Goal: Information Seeking & Learning: Learn about a topic

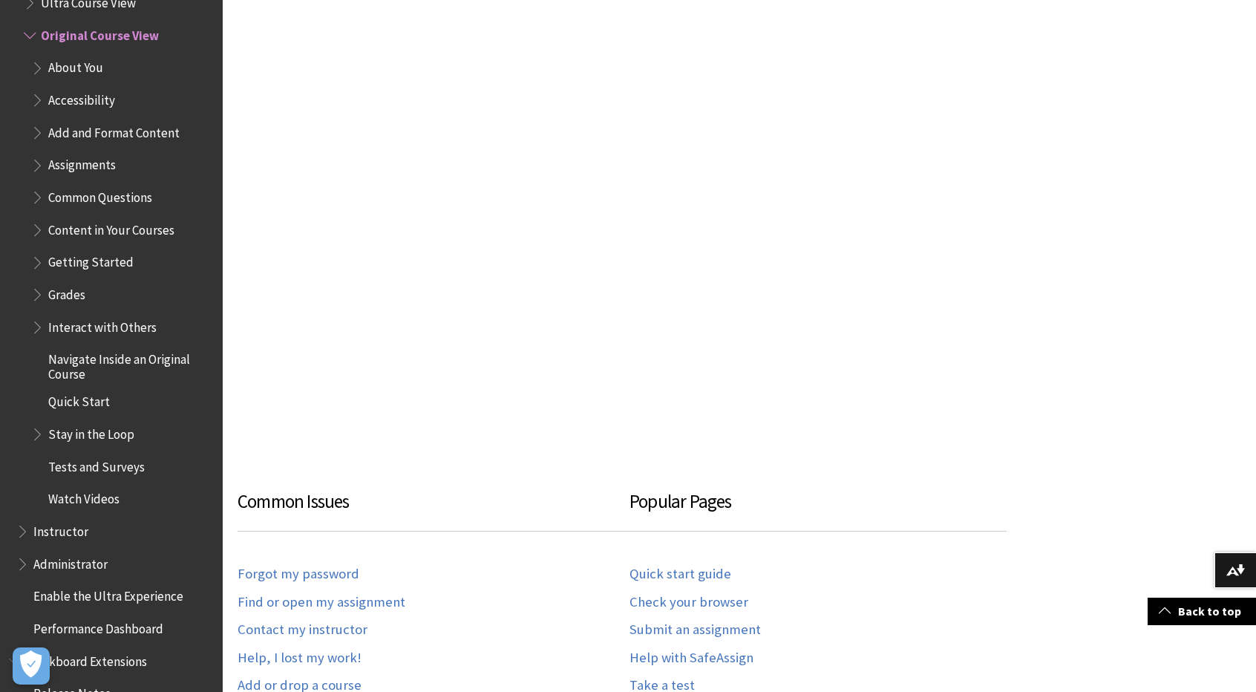
scroll to position [652, 0]
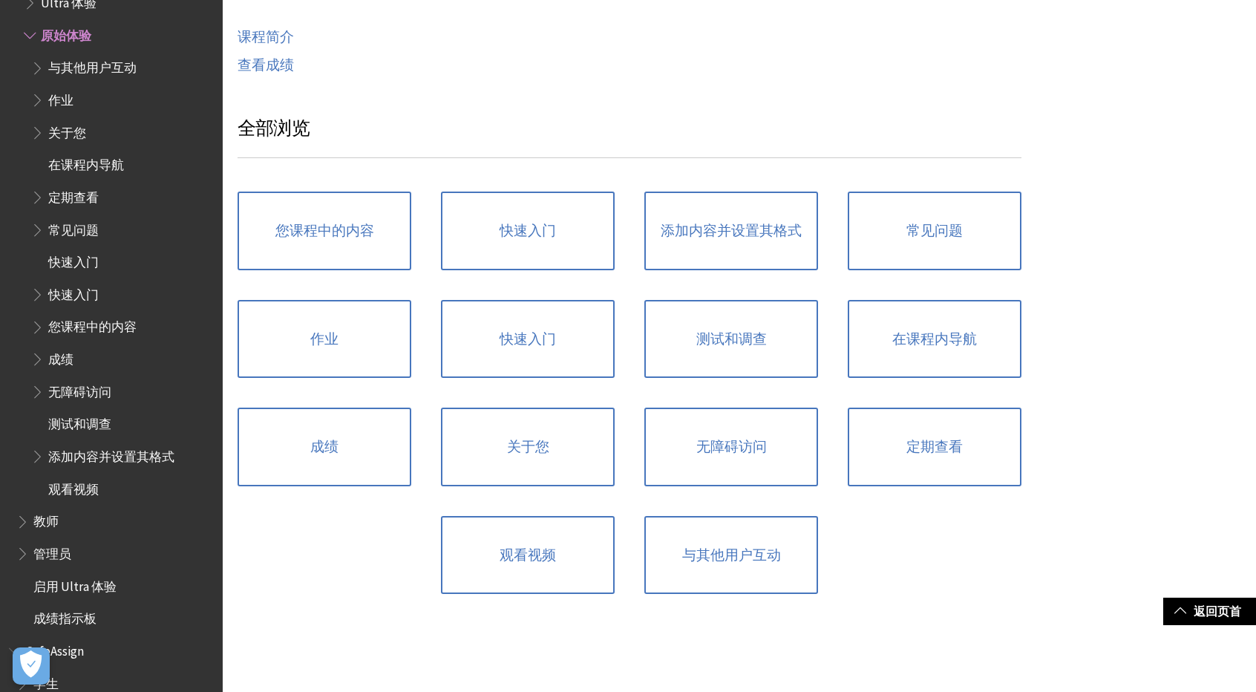
scroll to position [793, 0]
click at [42, 66] on span "Book outline for Blackboard Learn Help" at bounding box center [39, 65] width 16 height 19
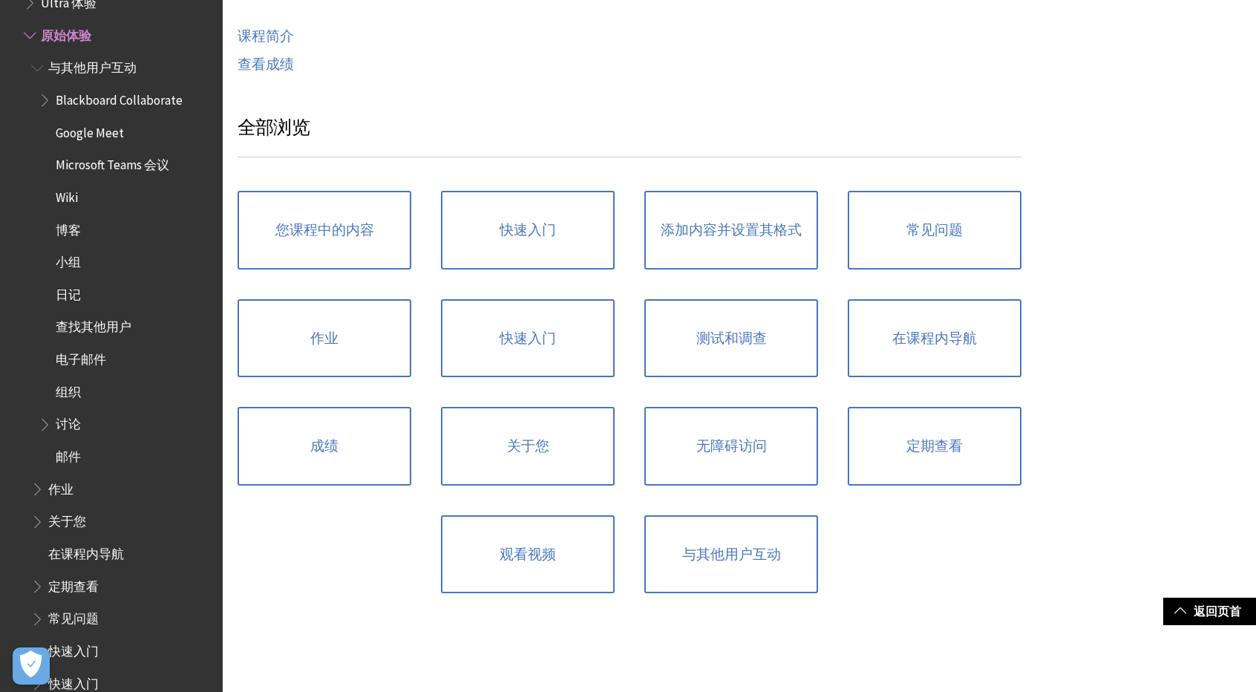
click at [42, 62] on span "Book outline for Blackboard Learn Help" at bounding box center [39, 65] width 16 height 19
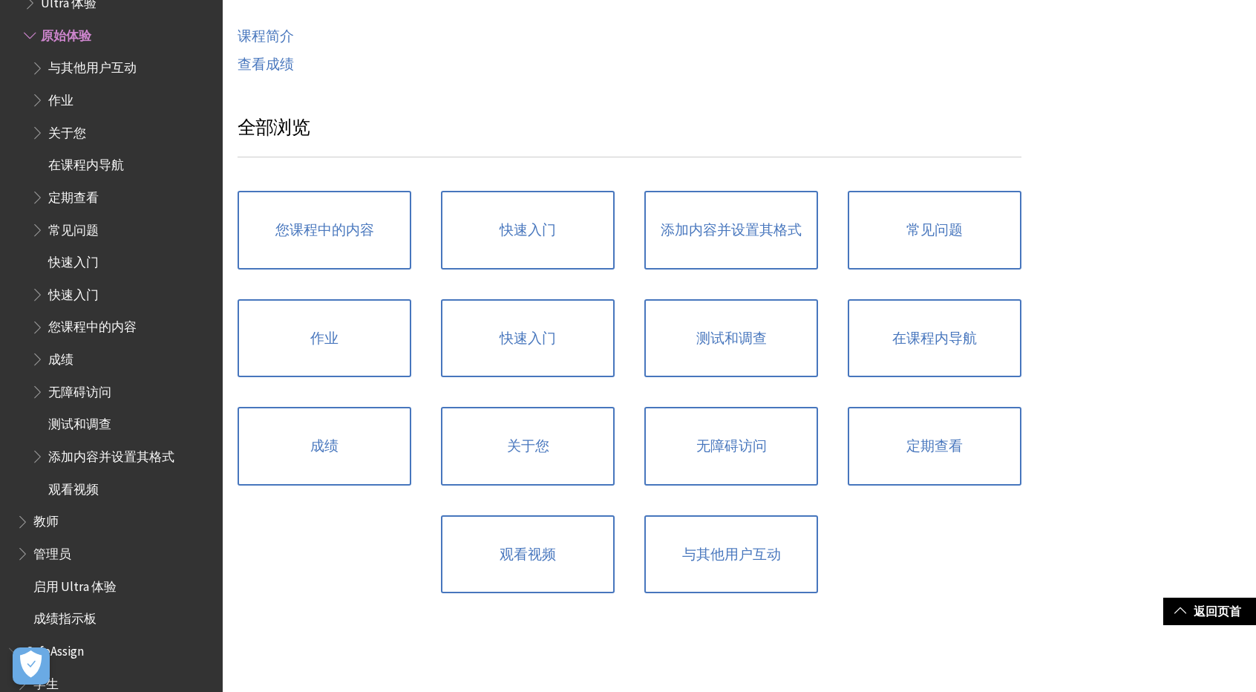
click at [36, 93] on span "Book outline for Blackboard Learn Help" at bounding box center [39, 97] width 16 height 19
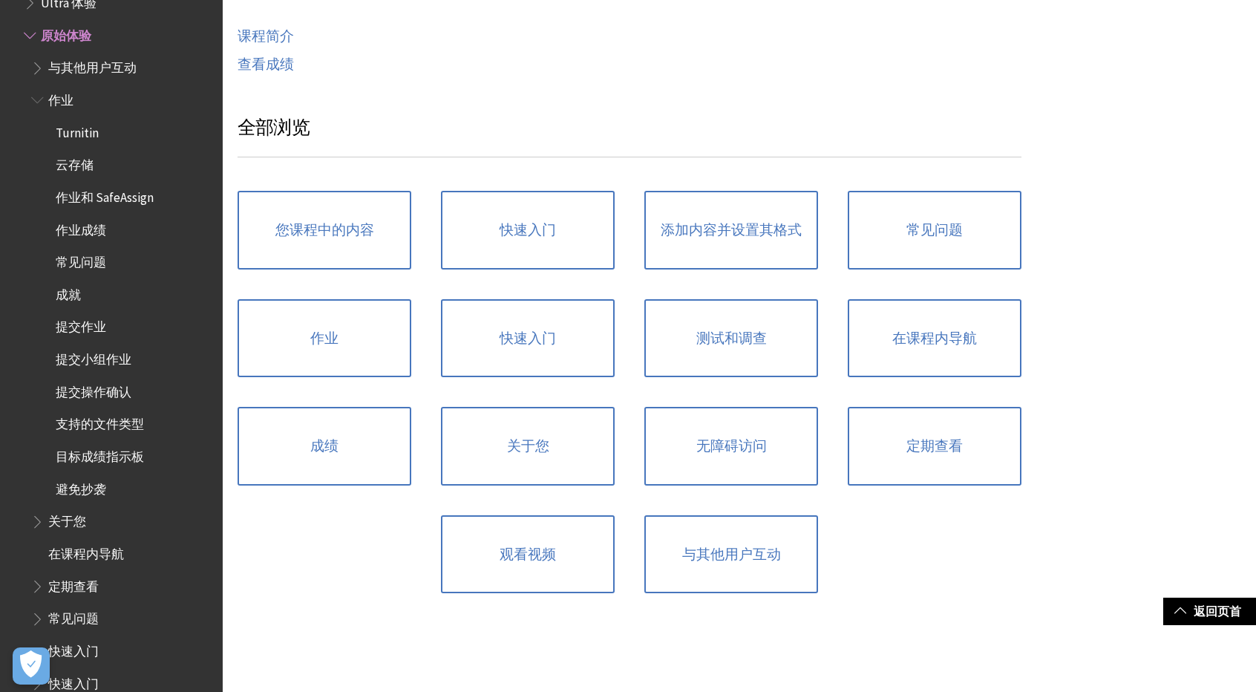
click at [68, 128] on span "Turnitin" at bounding box center [77, 130] width 43 height 20
click at [74, 96] on span "作业" at bounding box center [122, 100] width 183 height 25
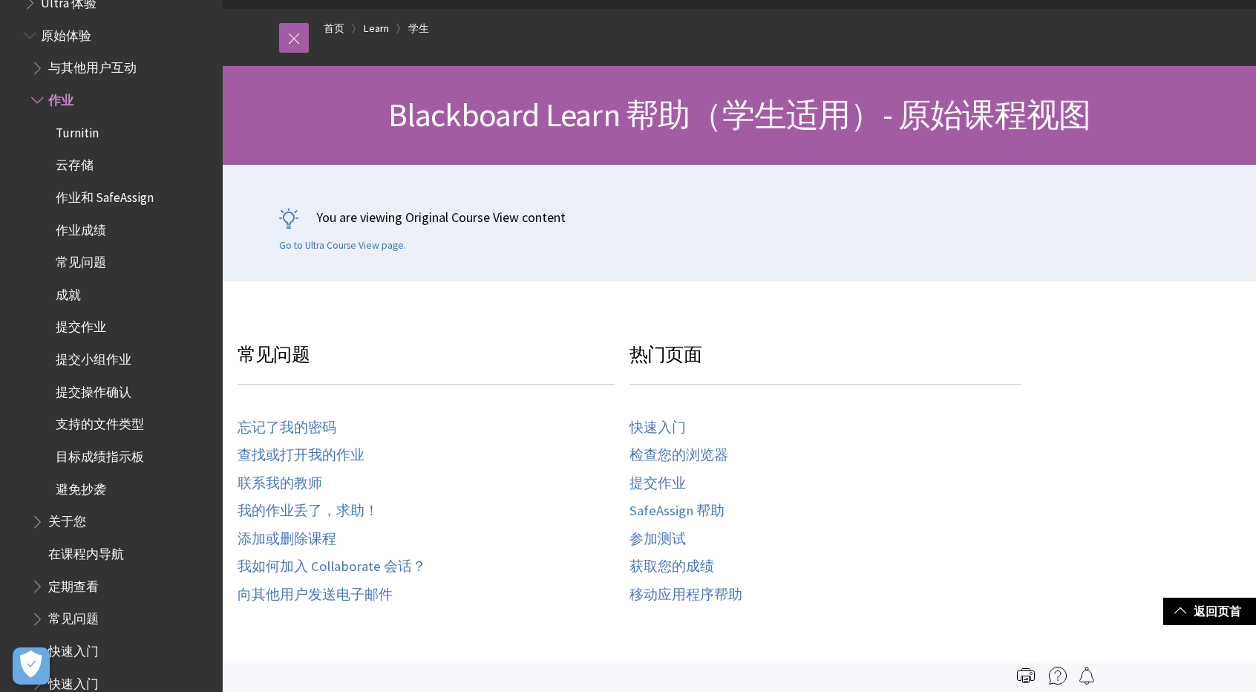
scroll to position [0, 0]
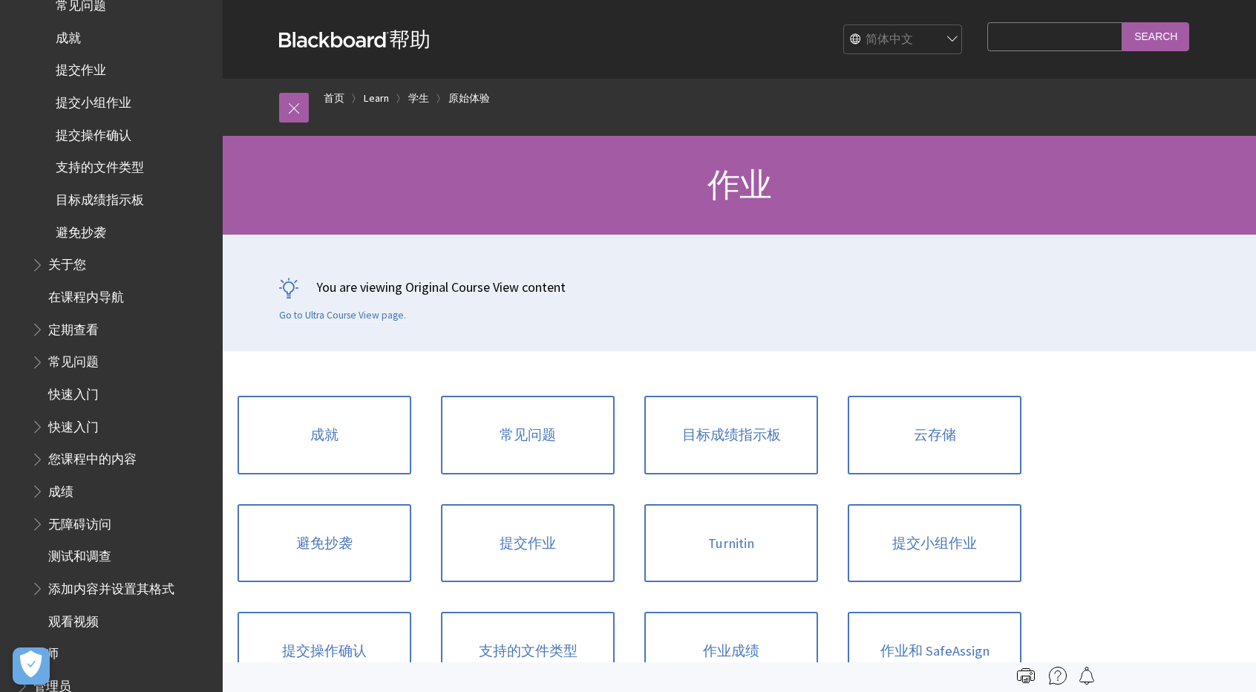
scroll to position [743, 0]
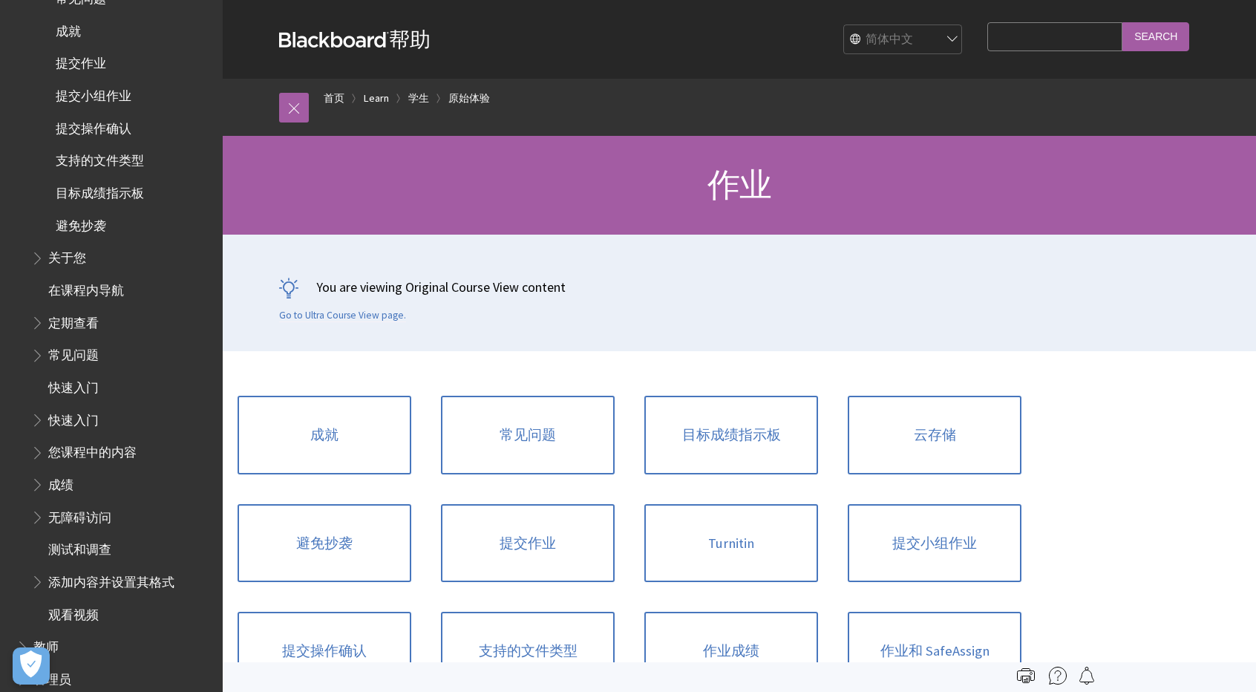
click at [67, 284] on span "在课程内导航" at bounding box center [86, 288] width 76 height 20
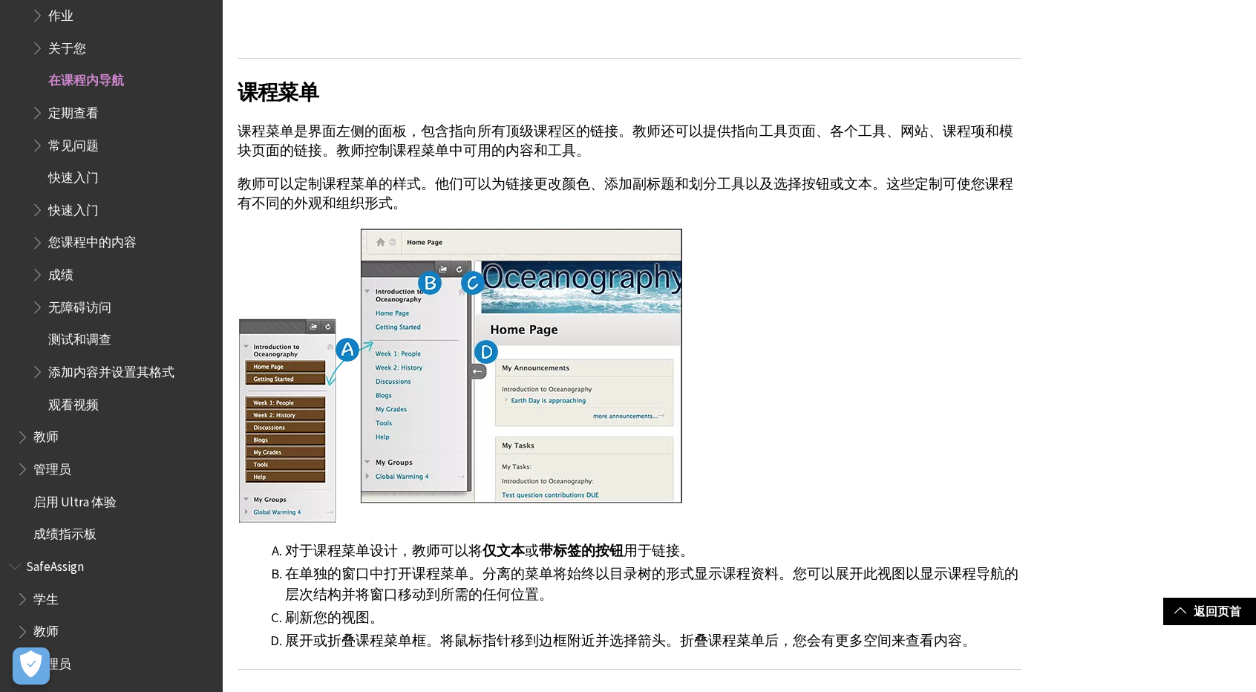
scroll to position [1459, 0]
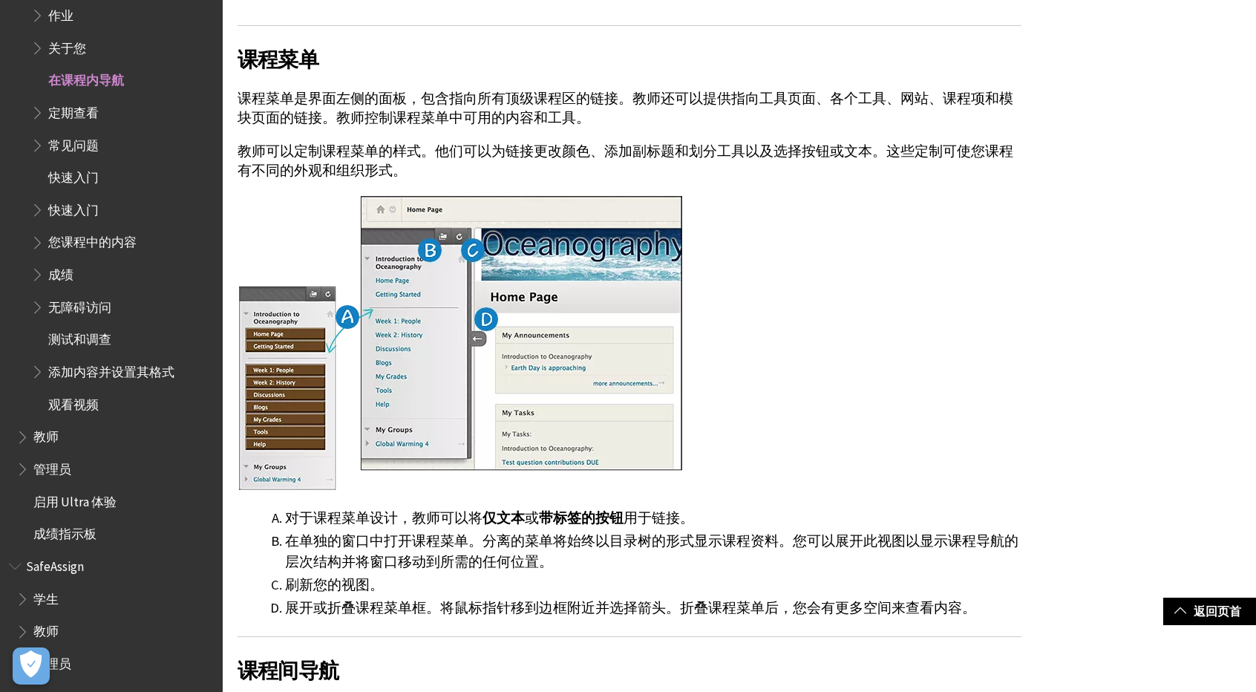
click at [52, 592] on span "学生" at bounding box center [45, 596] width 25 height 20
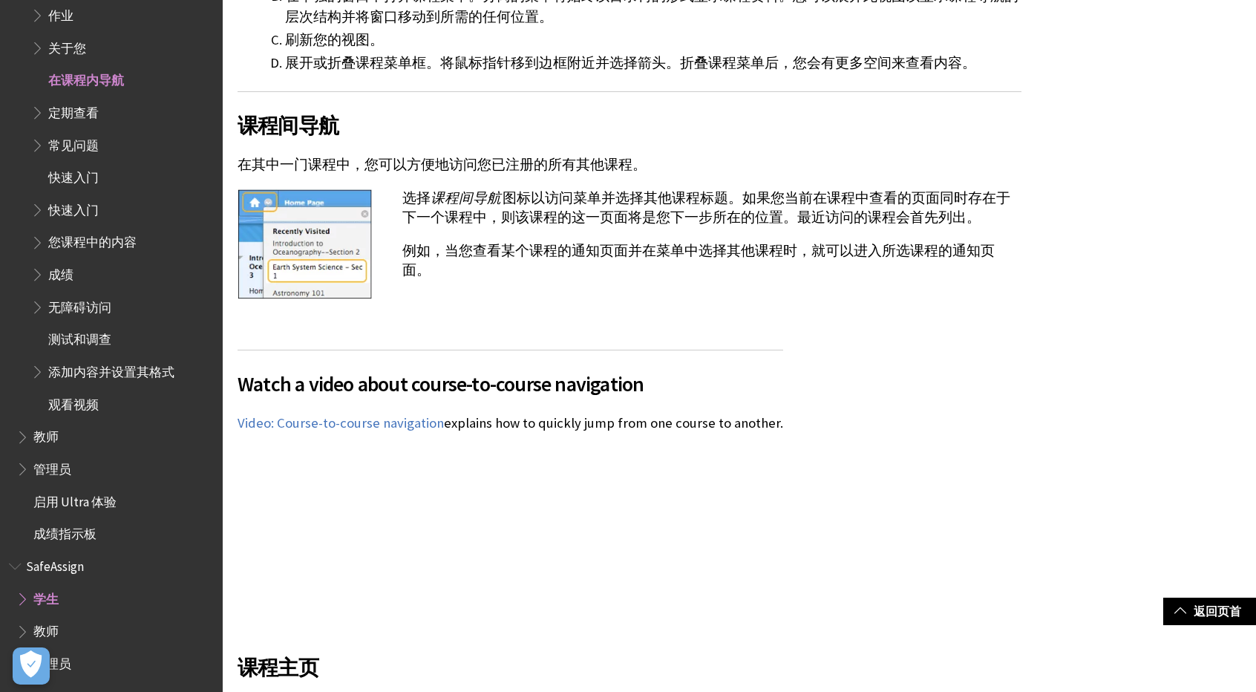
scroll to position [2167, 0]
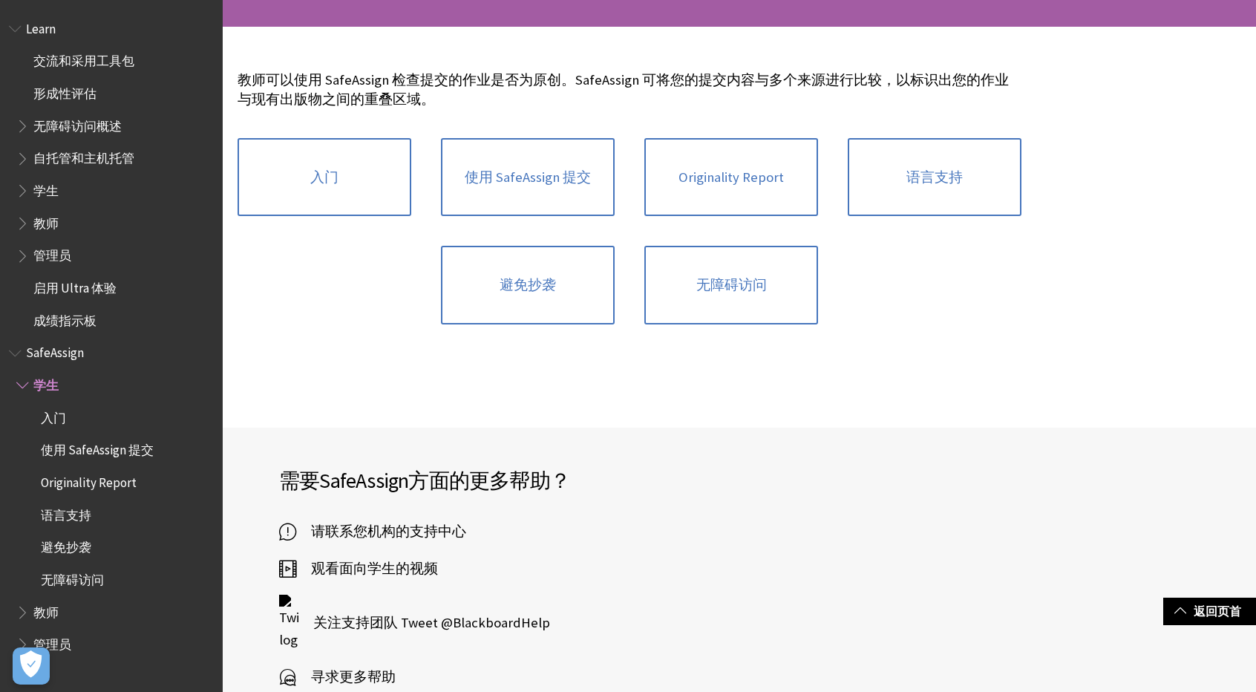
scroll to position [143, 0]
